Goal: Information Seeking & Learning: Learn about a topic

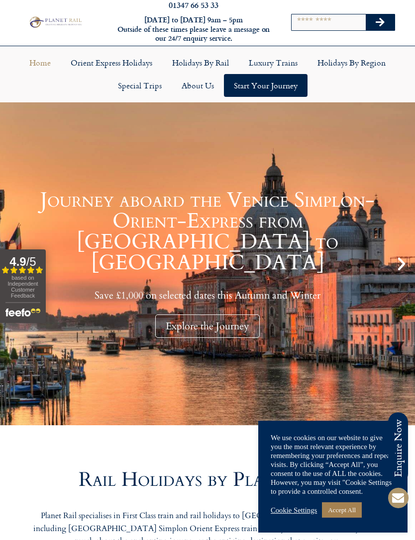
click at [350, 518] on link "Accept All" at bounding box center [342, 510] width 40 height 15
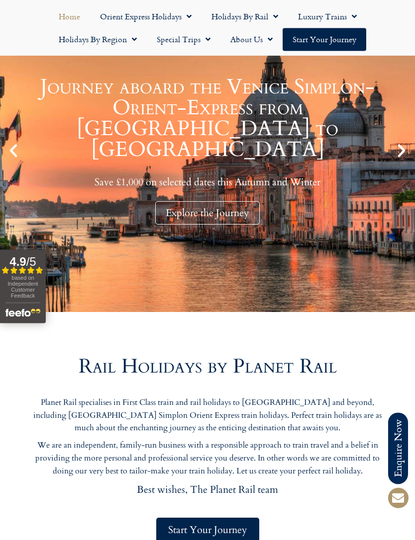
scroll to position [133, 0]
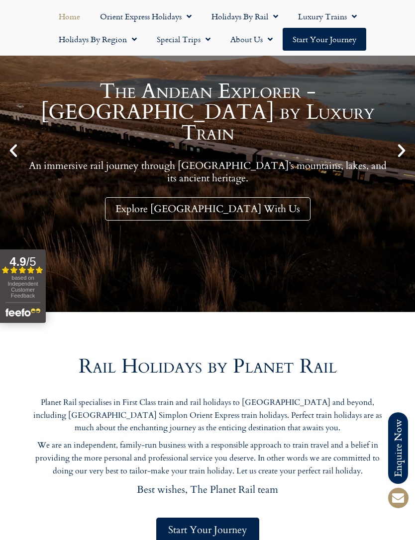
click at [18, 142] on icon "Previous slide" at bounding box center [13, 150] width 17 height 17
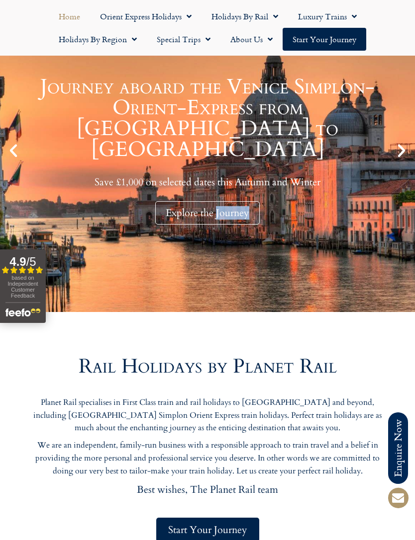
click at [191, 201] on div "Explore the Journey" at bounding box center [207, 212] width 104 height 23
click at [212, 201] on div "Explore the Journey" at bounding box center [207, 212] width 104 height 23
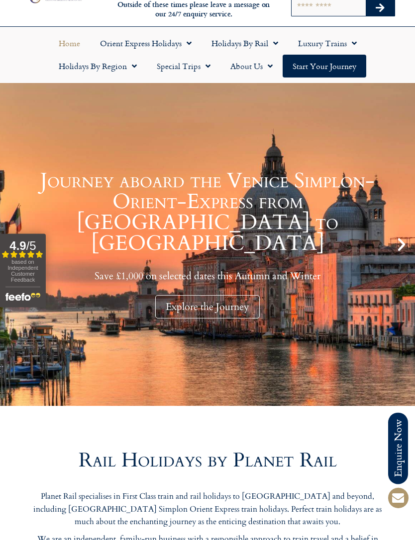
scroll to position [0, 0]
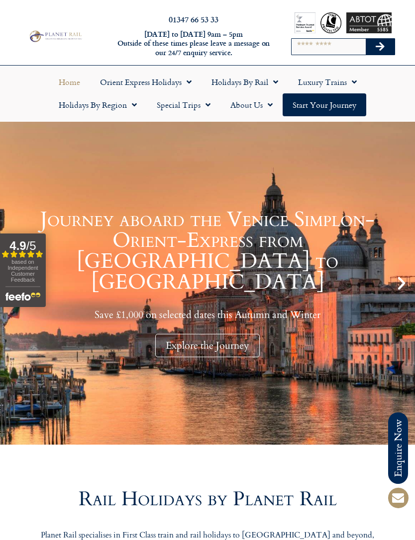
click at [205, 107] on span "Menu" at bounding box center [205, 105] width 10 height 18
click at [270, 86] on span "Menu" at bounding box center [273, 82] width 10 height 18
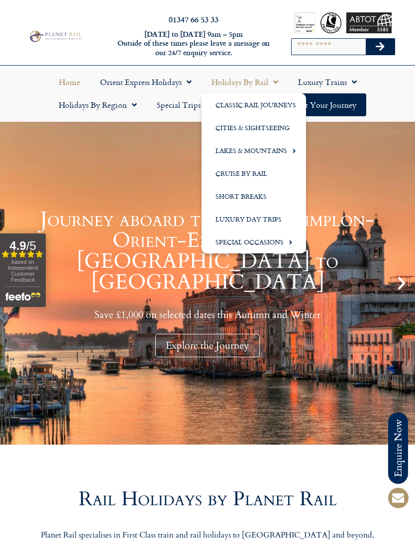
click at [277, 109] on link "Classic Rail Journeys" at bounding box center [253, 104] width 104 height 23
click at [277, 107] on link "Classic Rail Journeys" at bounding box center [253, 104] width 104 height 23
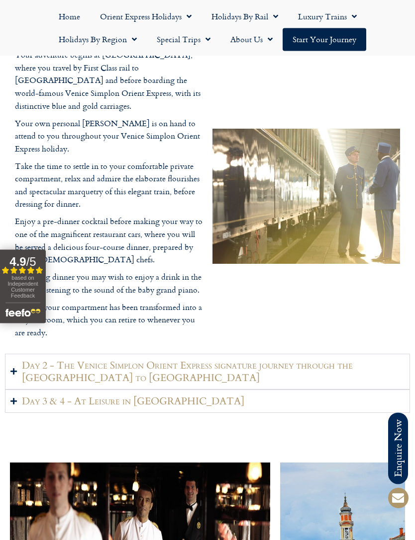
scroll to position [1401, 0]
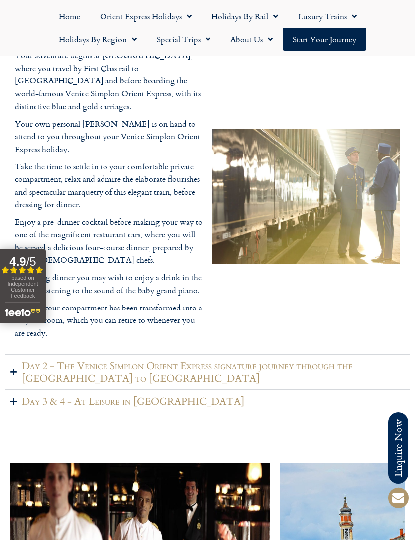
click at [53, 360] on h2 "Day 2 - The Venice Simplon Orient Express signature journey through the Swiss A…" at bounding box center [213, 372] width 382 height 25
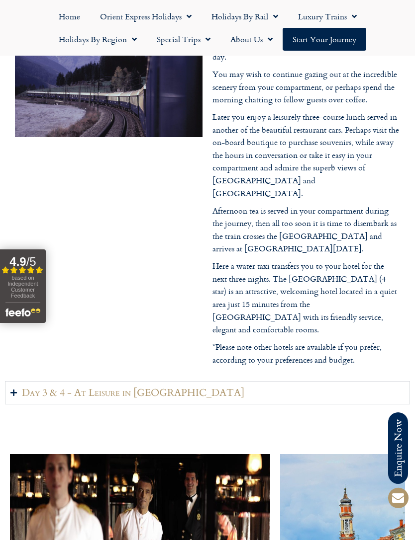
click at [356, 381] on summary "Day 3 & 4 - At Leisure in Venice" at bounding box center [207, 392] width 405 height 23
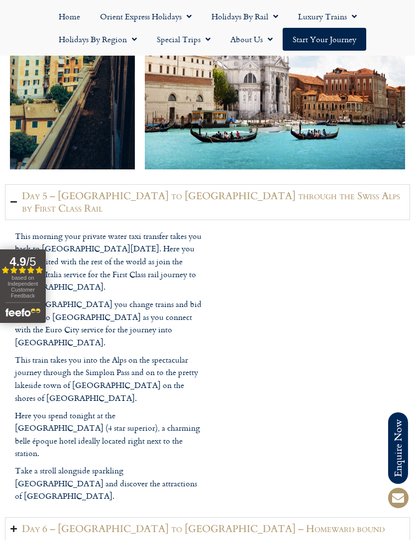
scroll to position [2060, 0]
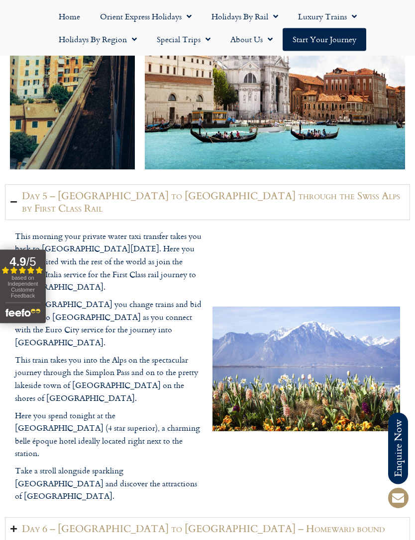
click at [292, 518] on summary "Day 6 – Montreux to London – Homeward bound" at bounding box center [207, 529] width 405 height 23
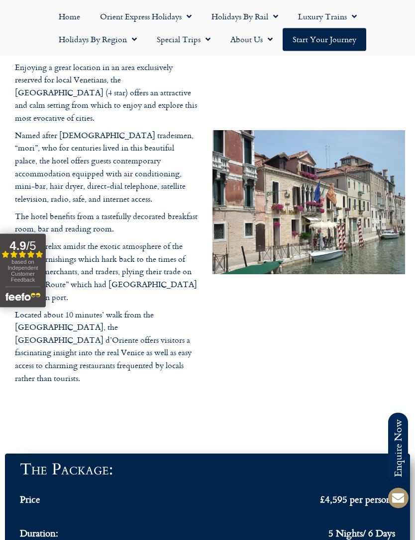
scroll to position [3216, 0]
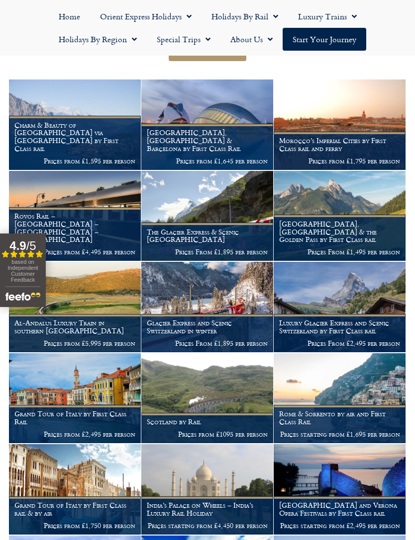
scroll to position [147, 0]
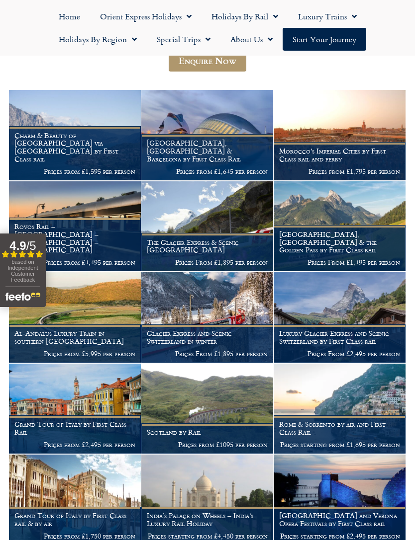
click at [235, 156] on h1 "[GEOGRAPHIC_DATA], [GEOGRAPHIC_DATA] & Barcelona by First Class Rail" at bounding box center [207, 150] width 121 height 23
click at [245, 132] on img at bounding box center [207, 135] width 132 height 90
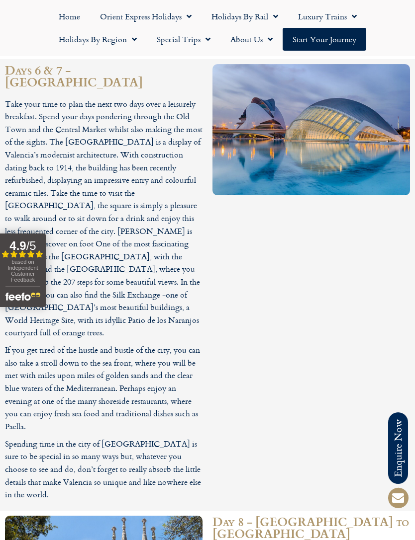
scroll to position [2120, 0]
